Goal: Information Seeking & Learning: Learn about a topic

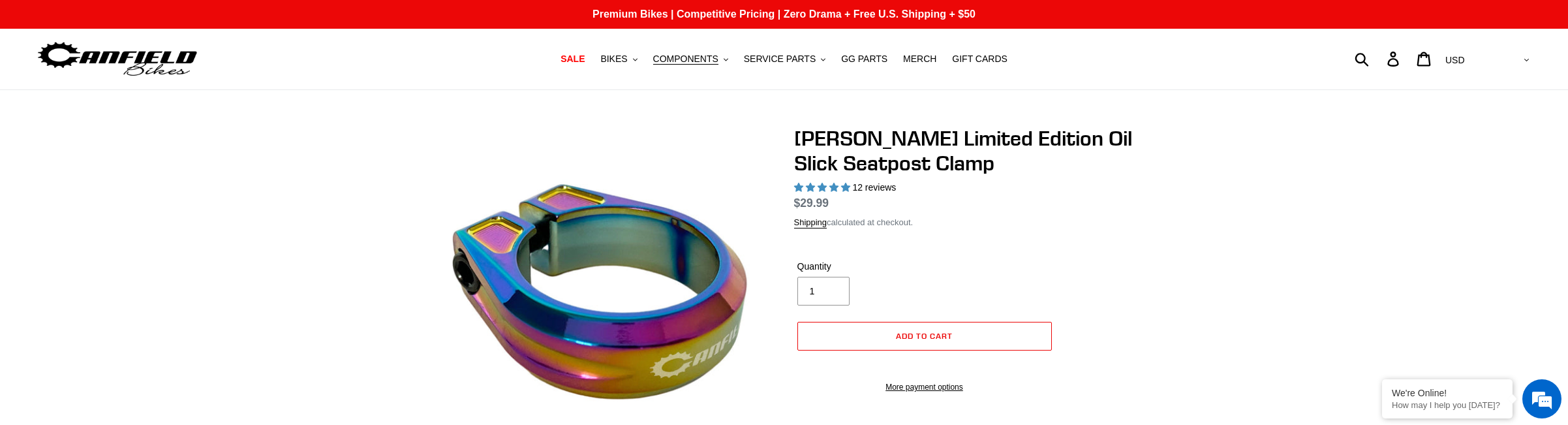
select select "highest-rating"
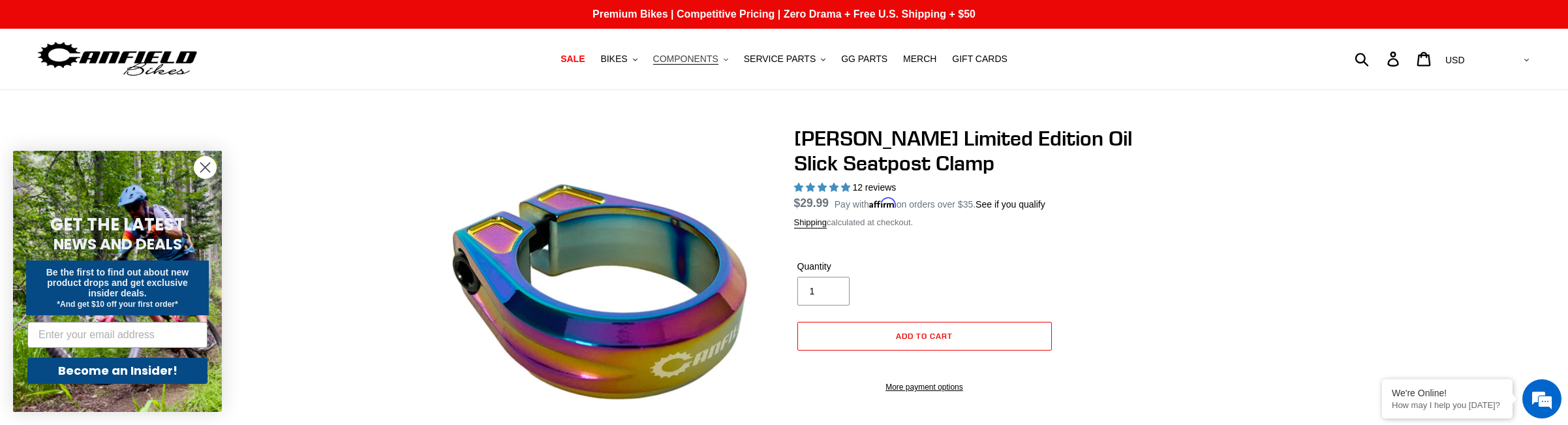
click at [682, 64] on span "COMPONENTS" at bounding box center [685, 59] width 65 height 11
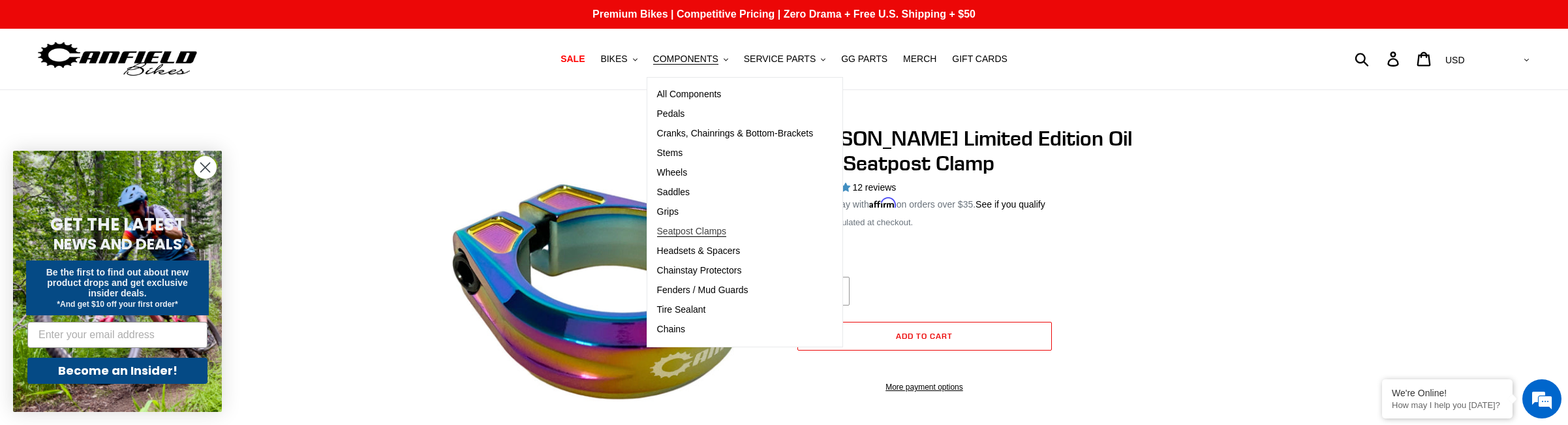
click at [695, 237] on span "Seatpost Clamps" at bounding box center [692, 231] width 70 height 11
click at [287, 228] on div "[PERSON_NAME] Limited Edition Oil Slick Seatpost Clamp 12 reviews Regular price…" at bounding box center [784, 348] width 1568 height 444
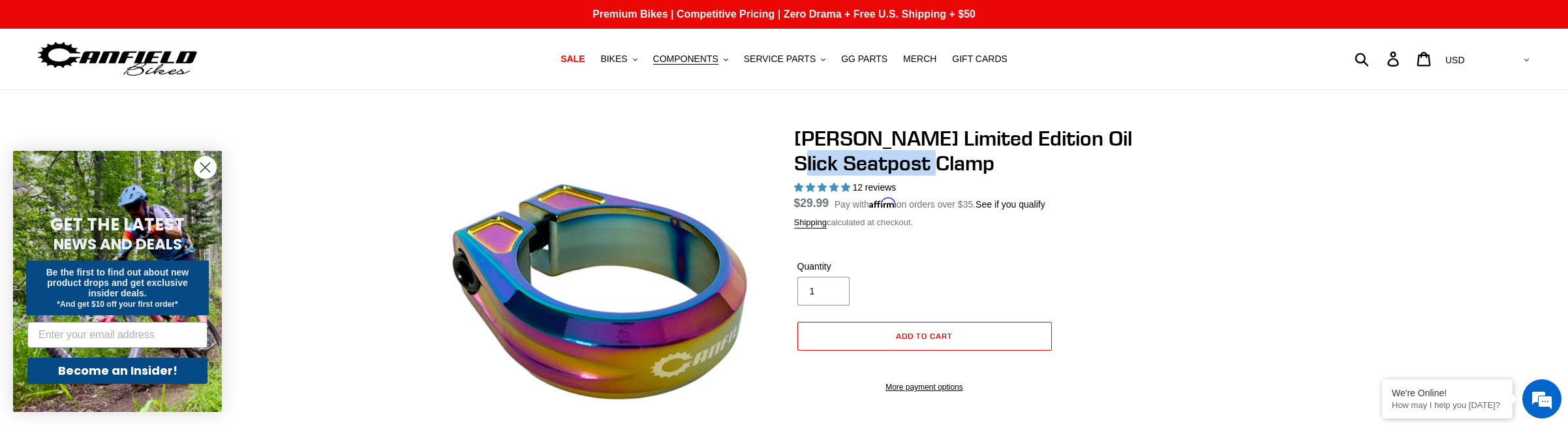
drag, startPoint x: 795, startPoint y: 163, endPoint x: 945, endPoint y: 163, distance: 150.0
click at [945, 163] on h1 "[PERSON_NAME] Limited Edition Oil Slick Seatpost Clamp" at bounding box center [967, 151] width 346 height 50
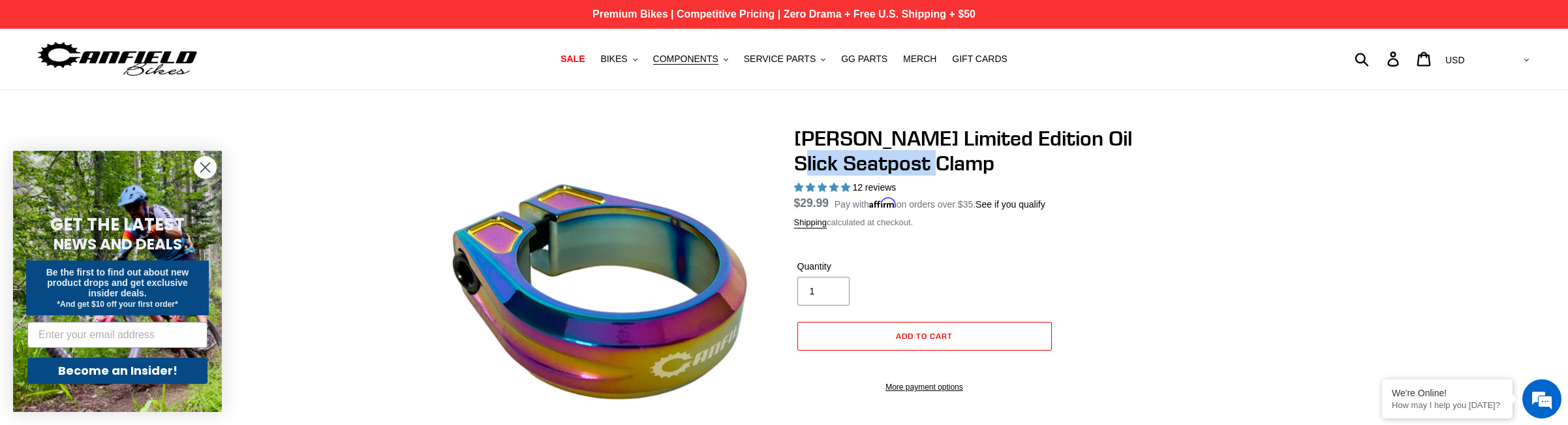
copy h1 "Seatpost Clamp"
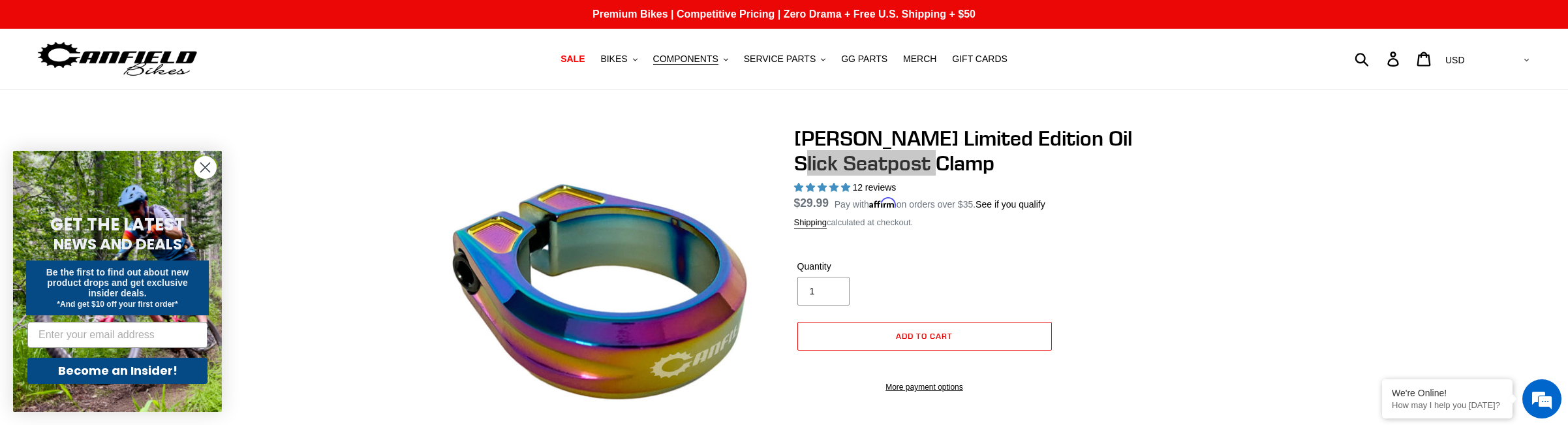
drag, startPoint x: 639, startPoint y: 22, endPoint x: 926, endPoint y: 165, distance: 320.7
click at [926, 165] on h1 "[PERSON_NAME] Limited Edition Oil Slick Seatpost Clamp" at bounding box center [967, 151] width 346 height 50
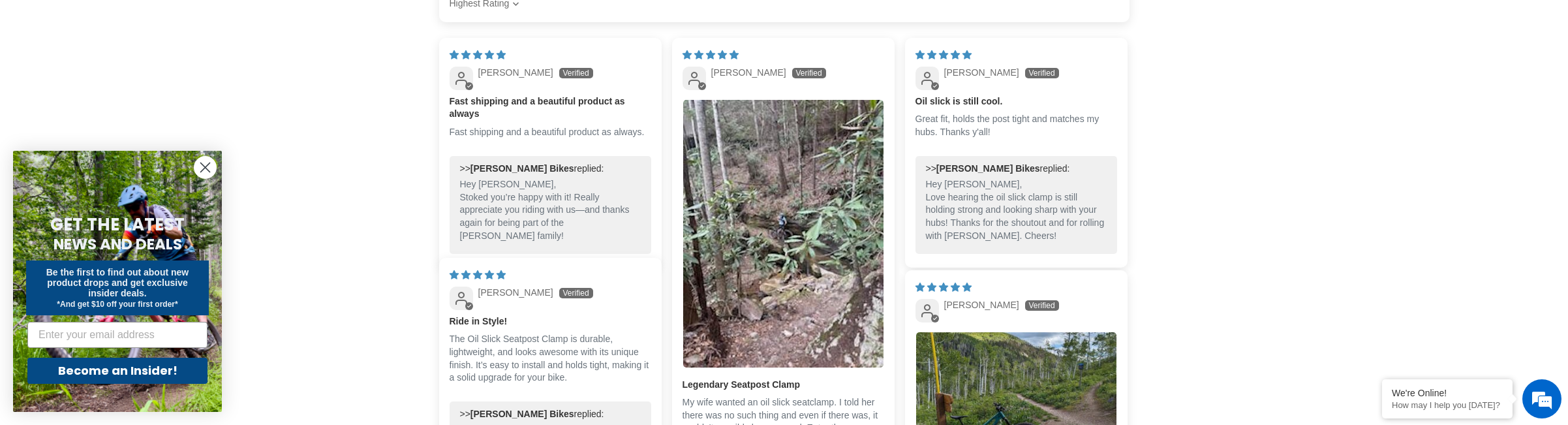
scroll to position [886, 0]
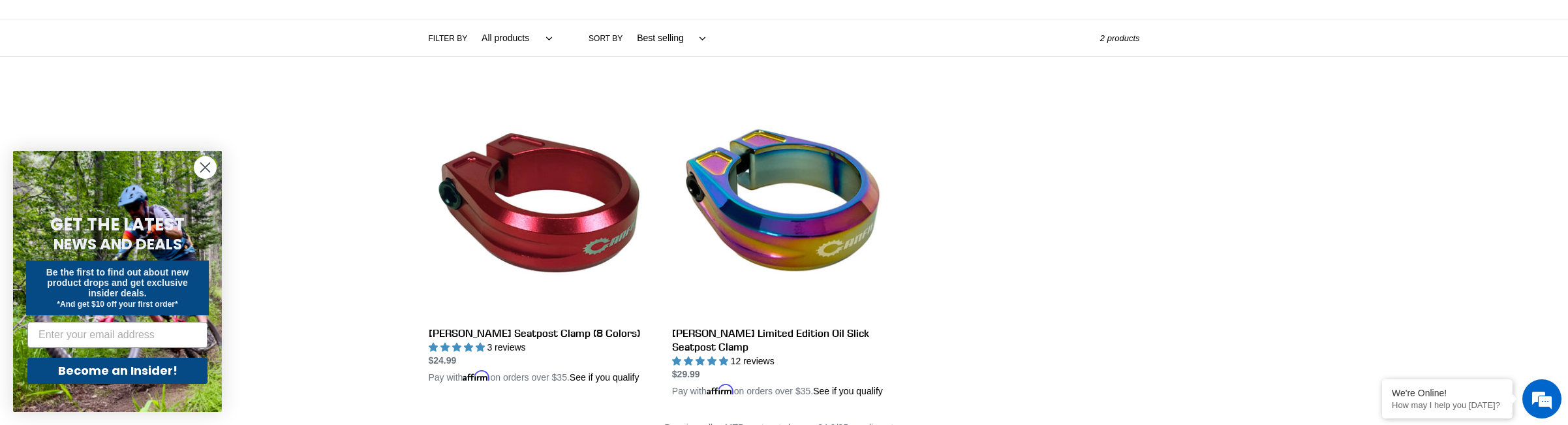
scroll to position [352, 0]
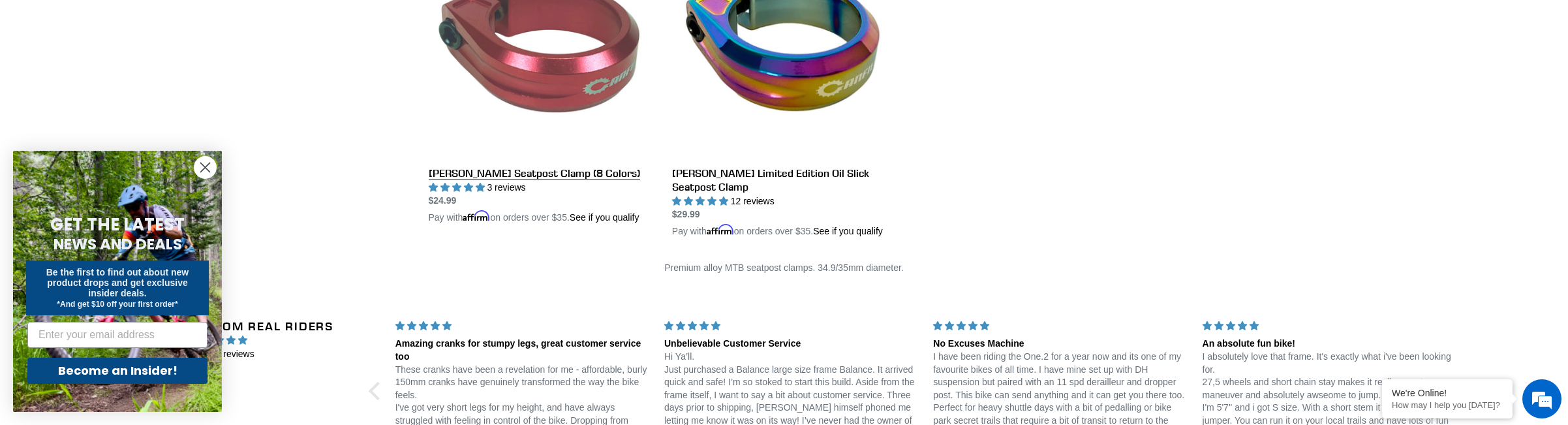
click at [556, 177] on link "[PERSON_NAME] Seatpost Clamp (8 Colors)" at bounding box center [540, 79] width 224 height 292
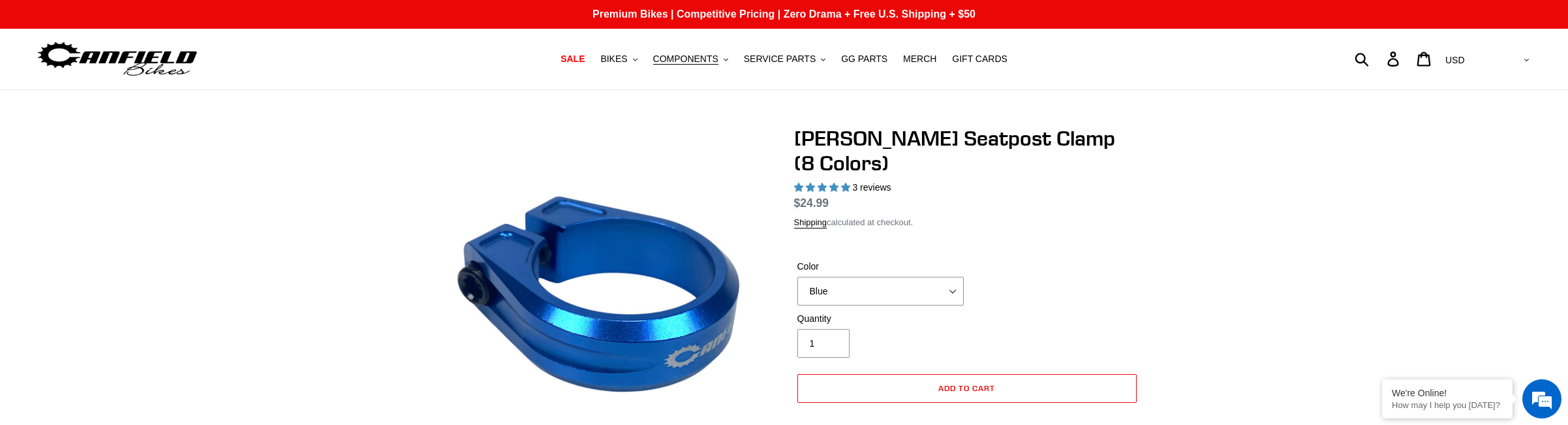
select select "highest-rating"
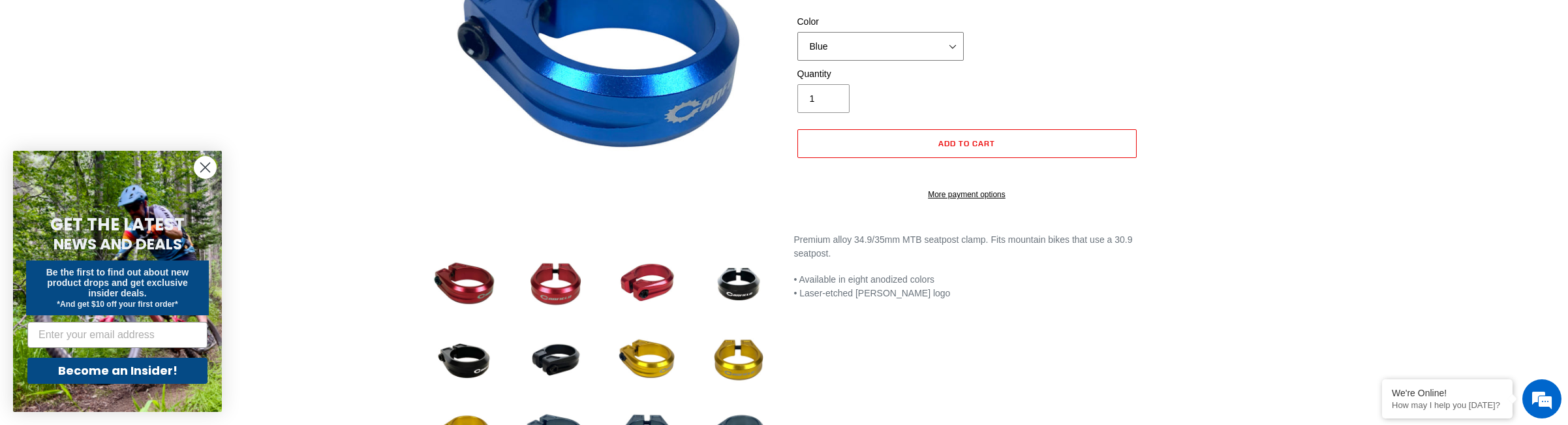
scroll to position [242, 0]
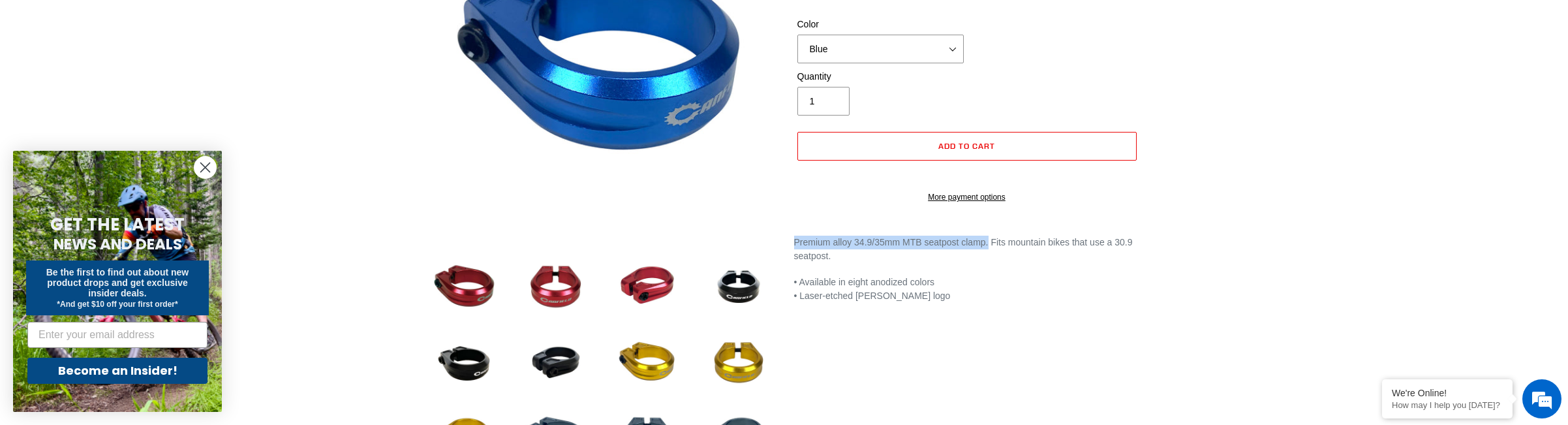
drag, startPoint x: 793, startPoint y: 229, endPoint x: 994, endPoint y: 226, distance: 201.0
click at [994, 236] on p "Premium alloy 34.9/35mm MTB seatpost clamp. Fits mountain bikes that use a 30.9…" at bounding box center [967, 250] width 346 height 27
copy p "Premium alloy 34.9/35mm MTB seatpost clamp."
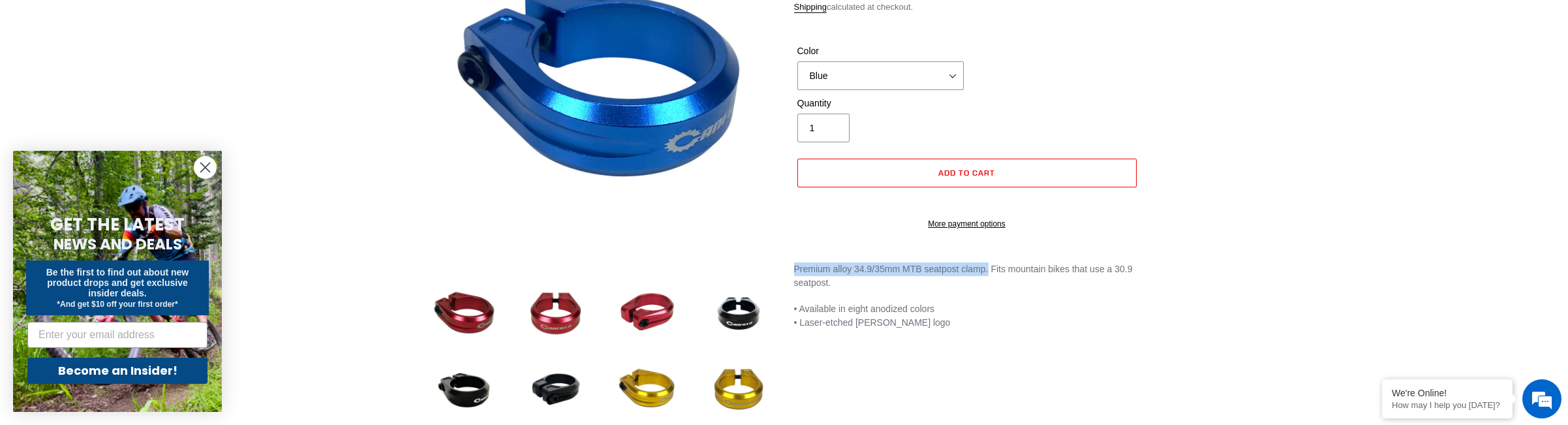
scroll to position [0, 0]
